Goal: Task Accomplishment & Management: Use online tool/utility

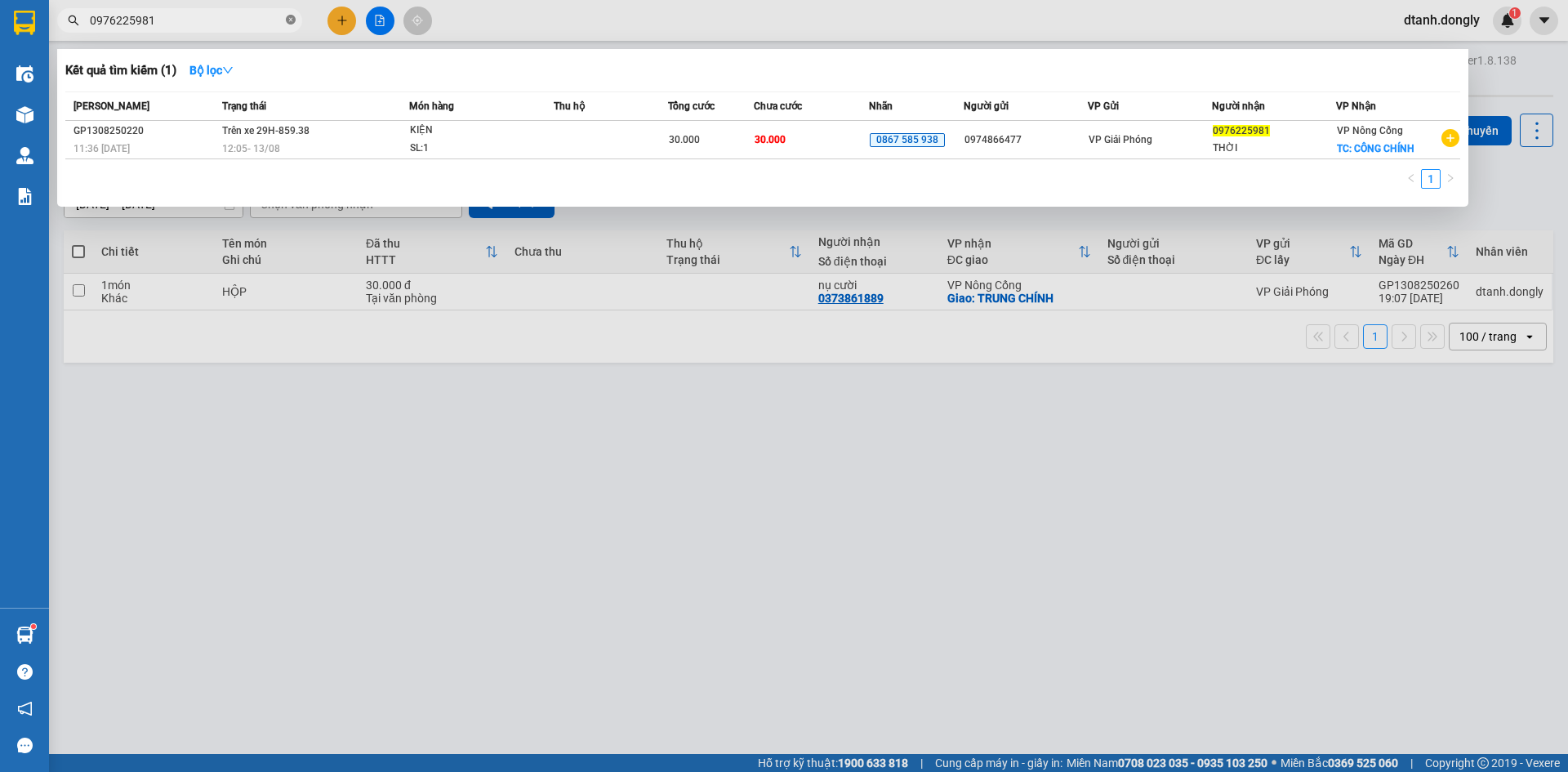
click at [289, 24] on icon "close-circle" at bounding box center [290, 19] width 9 height 9
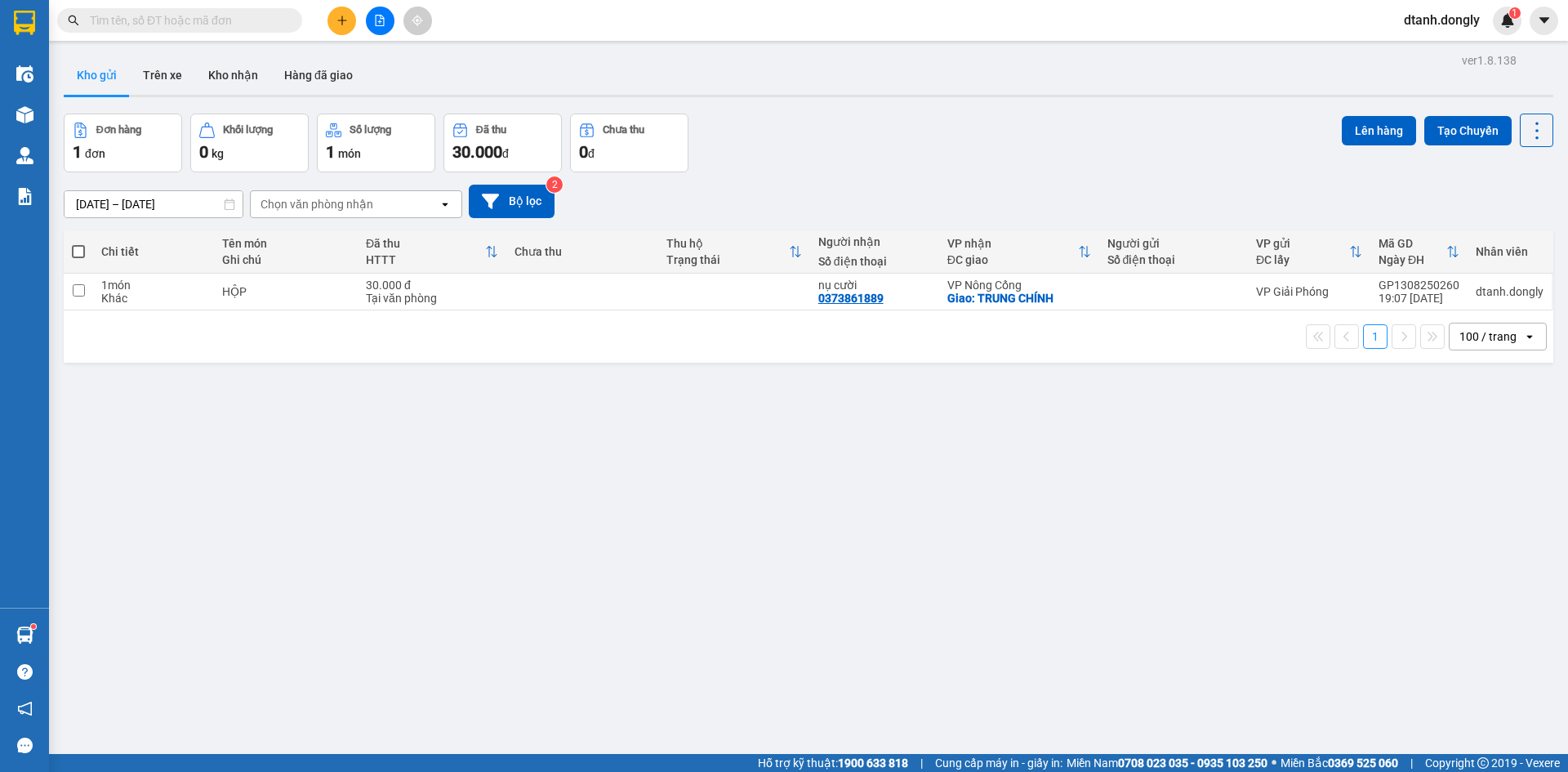
click at [78, 250] on span at bounding box center [78, 251] width 13 height 13
click at [78, 243] on input "checkbox" at bounding box center [78, 243] width 0 height 0
checkbox input "true"
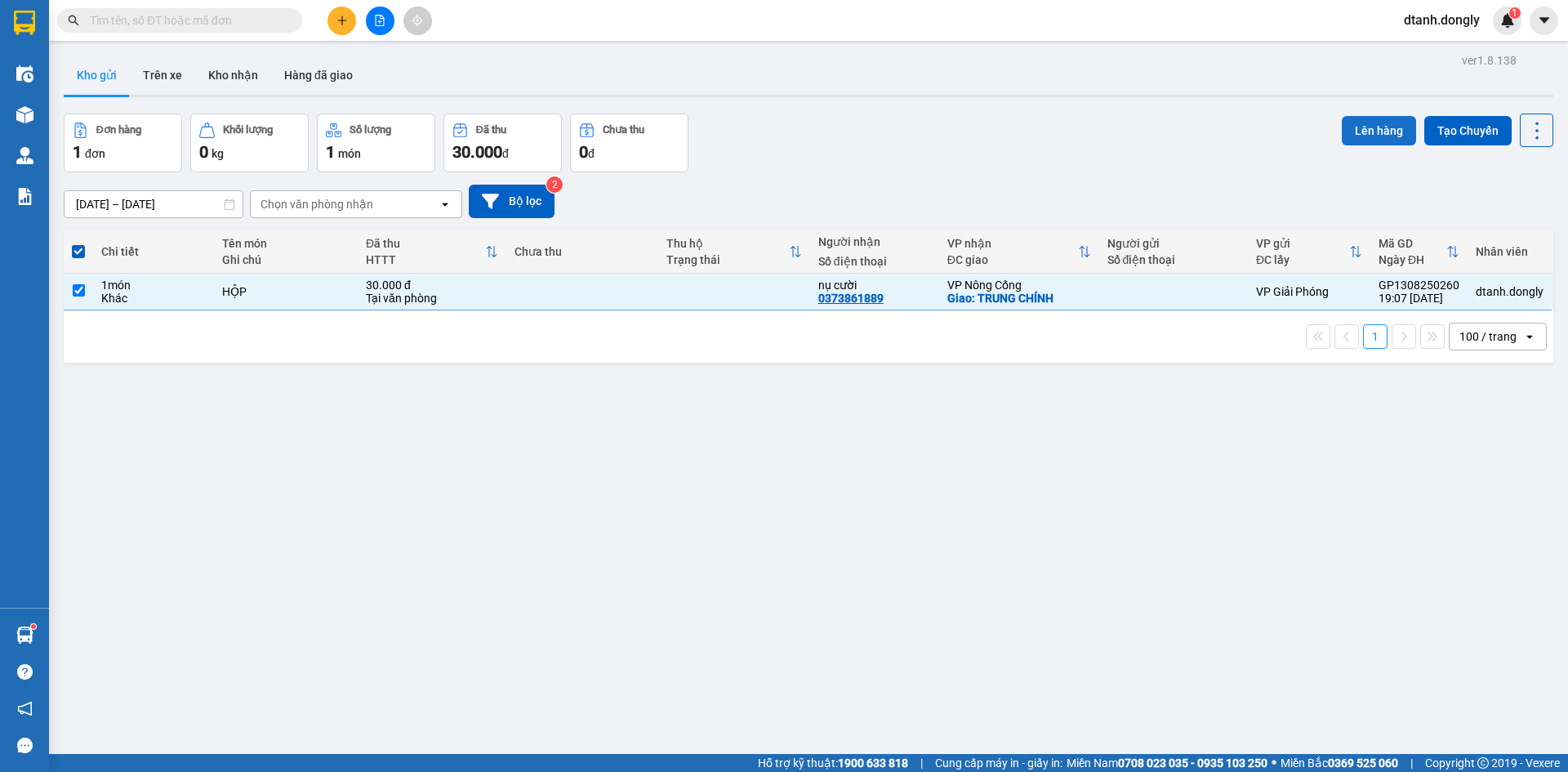
click at [1360, 132] on button "Lên hàng" at bounding box center [1378, 131] width 74 height 29
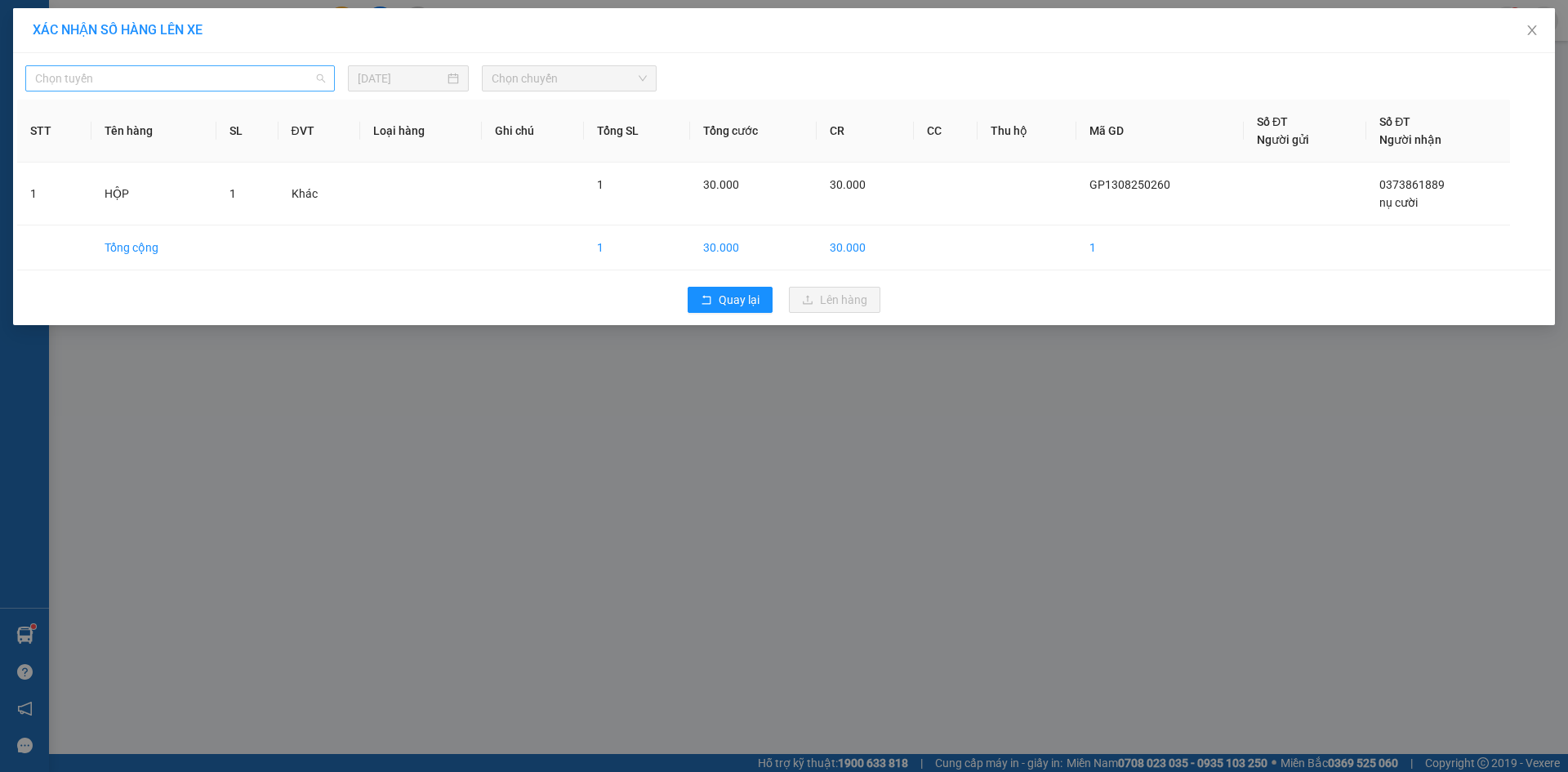
click at [304, 75] on span "Chọn tuyến" at bounding box center [180, 78] width 289 height 24
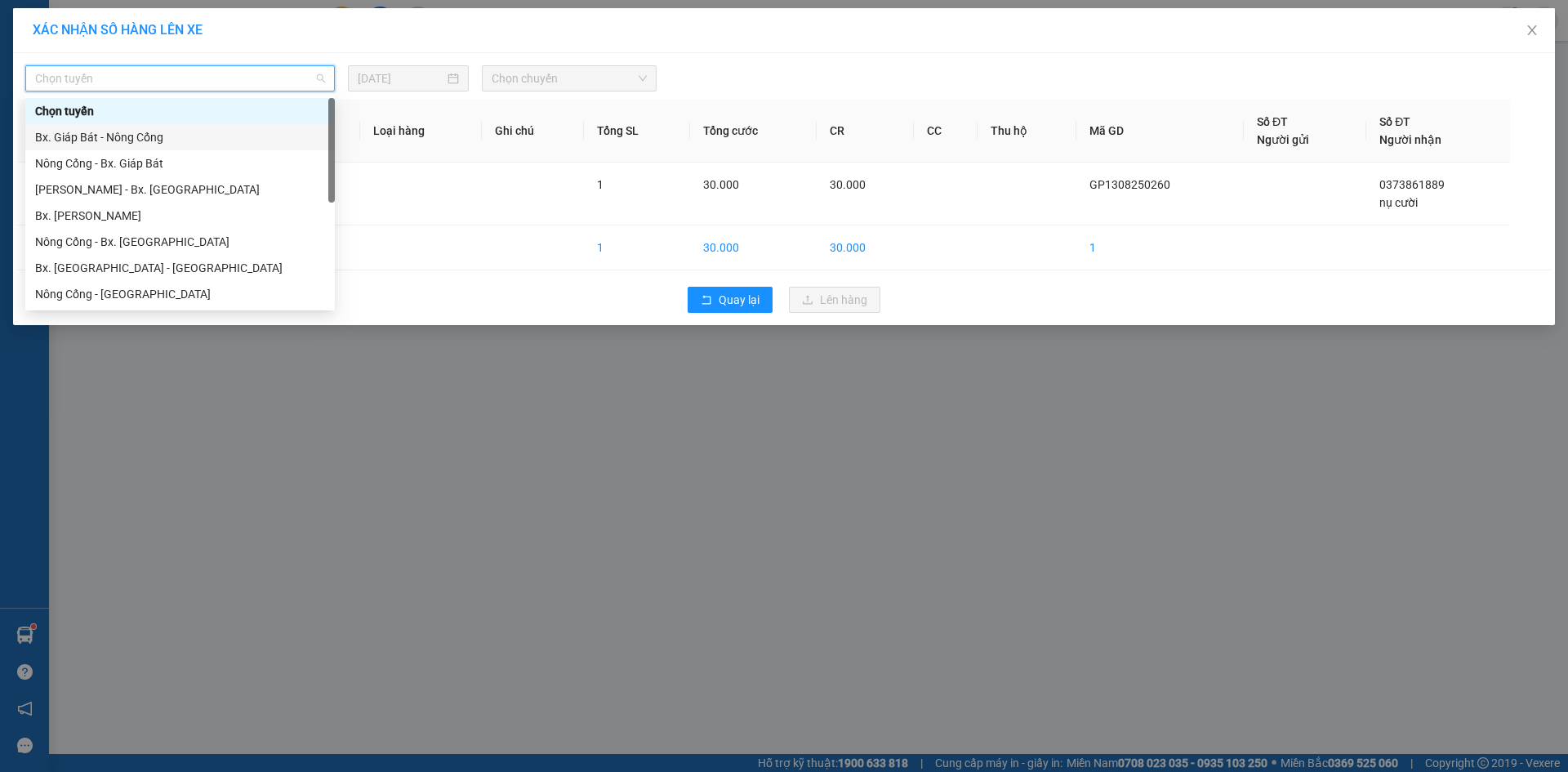
click at [266, 128] on div "Bx. Giáp Bát - Nông Cống" at bounding box center [180, 137] width 289 height 18
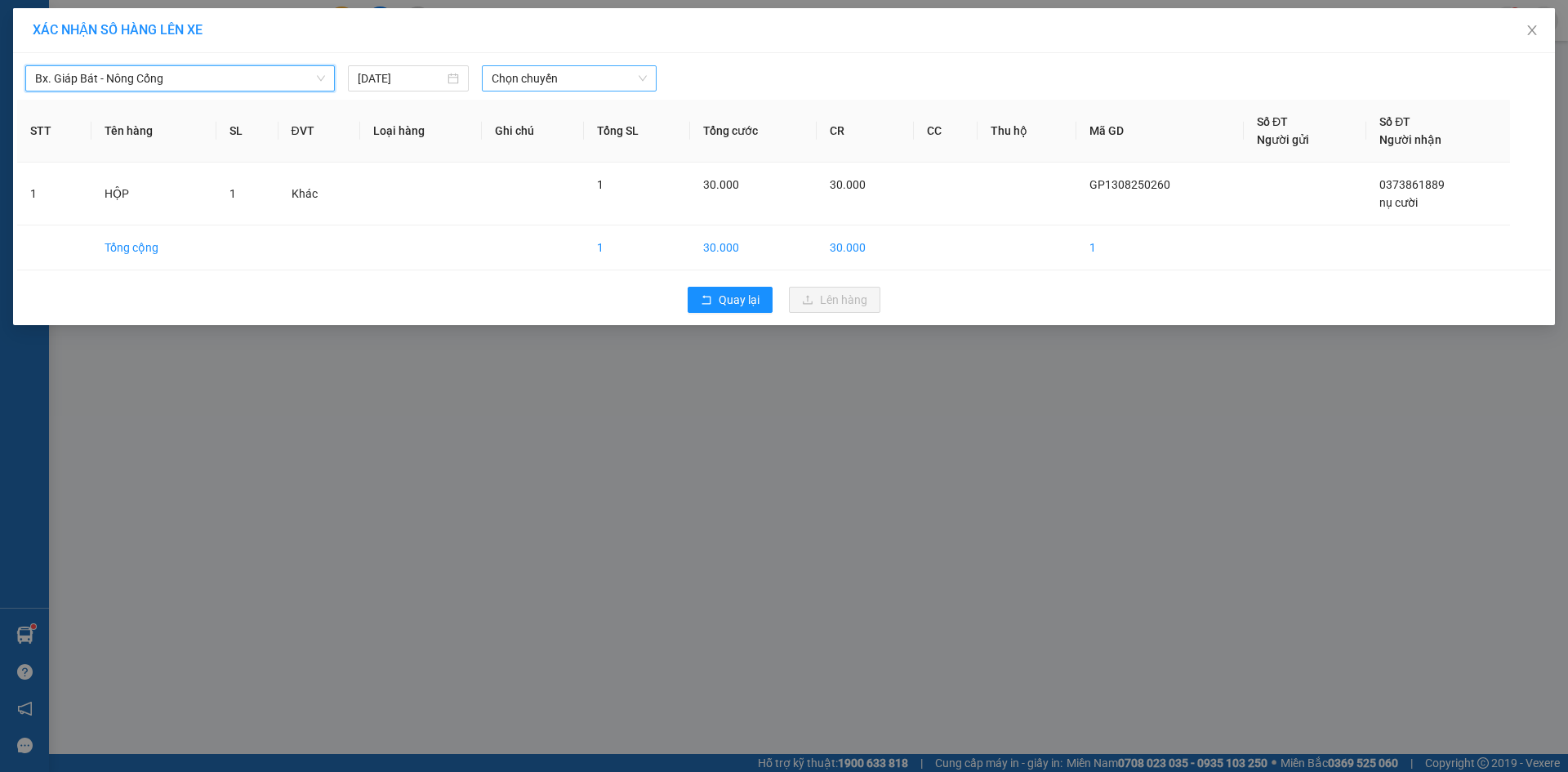
click at [640, 78] on span "Chọn chuyến" at bounding box center [569, 78] width 155 height 24
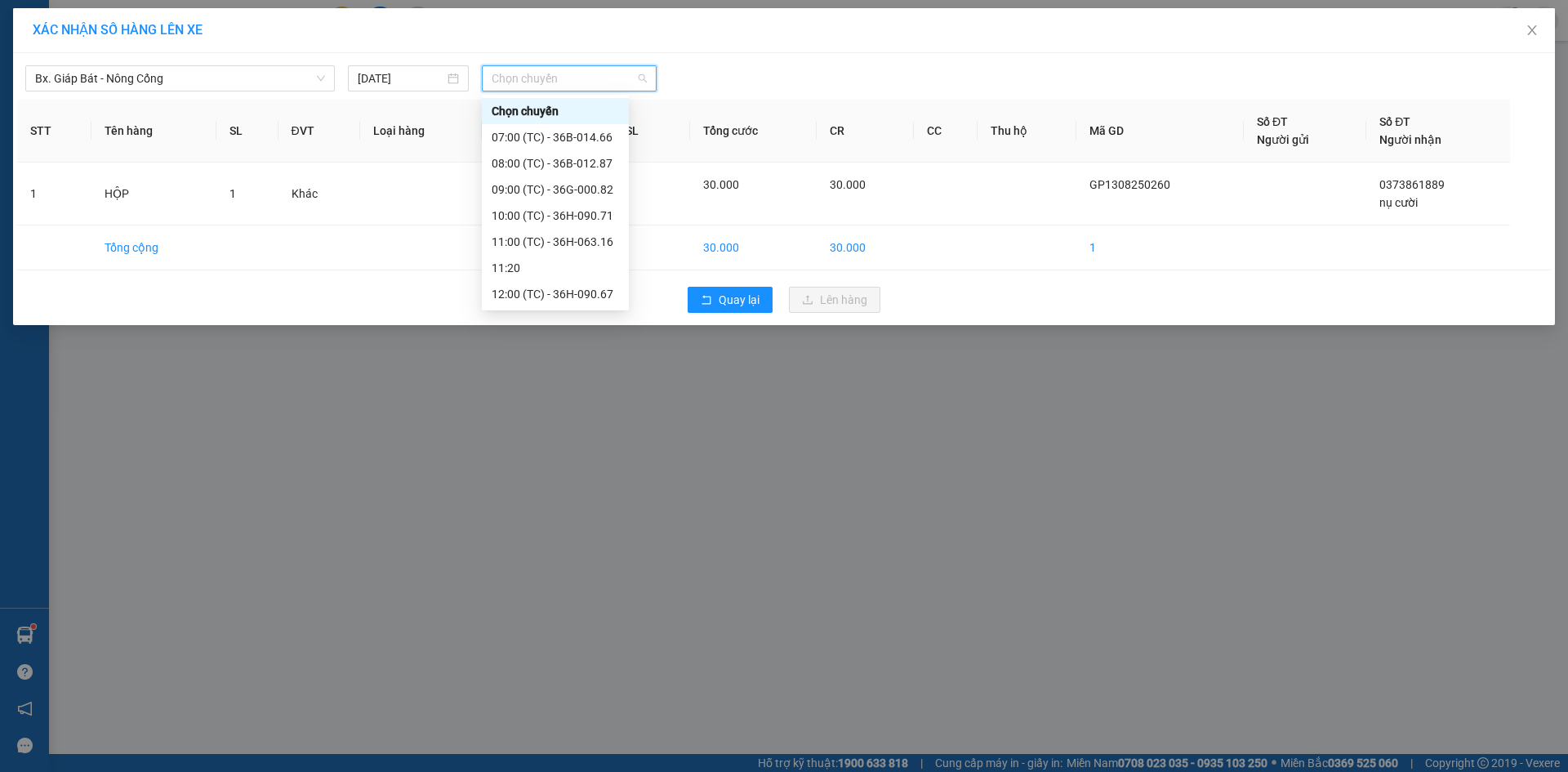
scroll to position [288, 0]
click at [541, 294] on div "20:30 (TC) - 36H-090.67" at bounding box center [556, 294] width 128 height 18
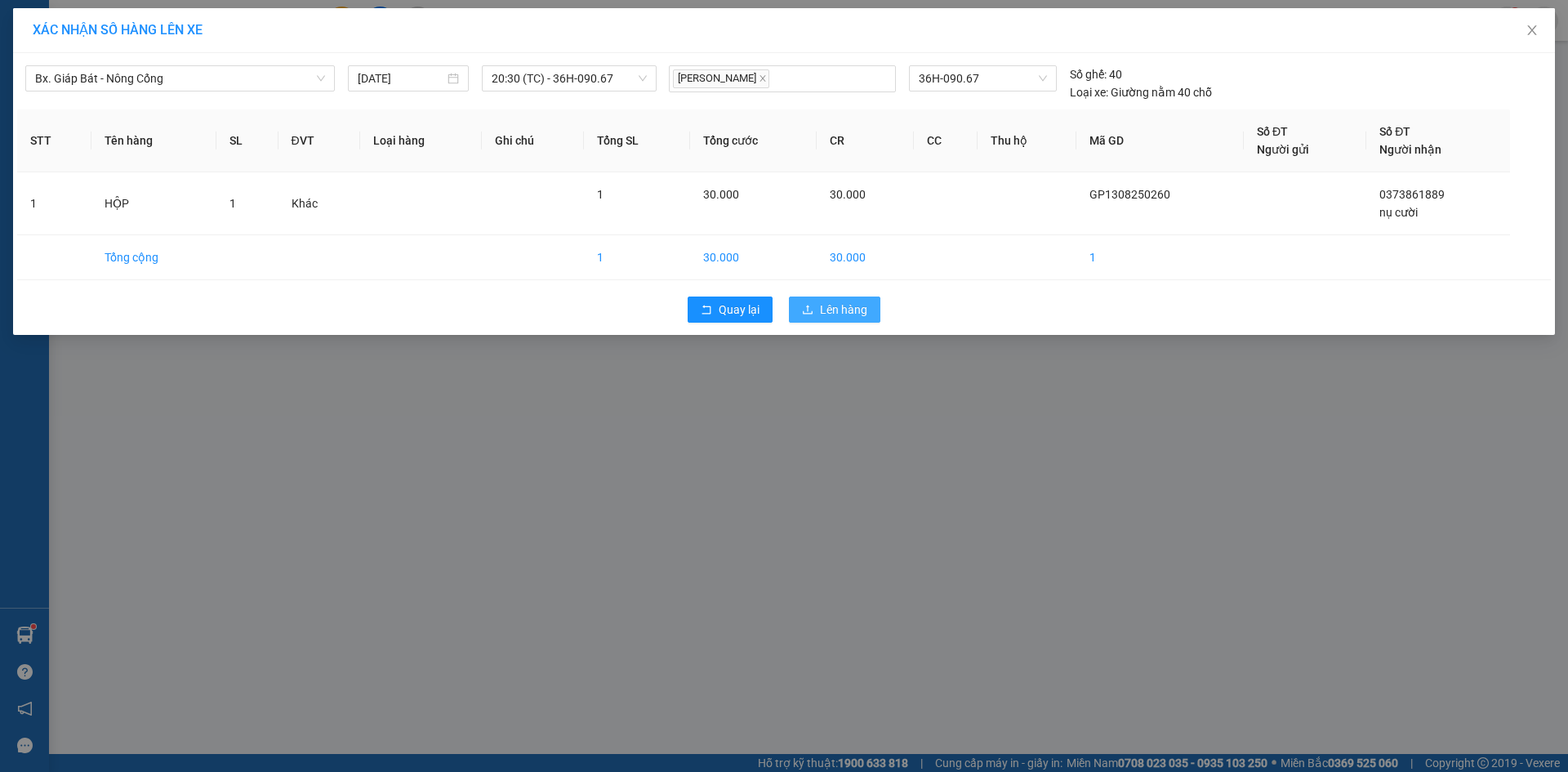
click at [827, 305] on span "Lên hàng" at bounding box center [843, 309] width 47 height 18
